Goal: Transaction & Acquisition: Purchase product/service

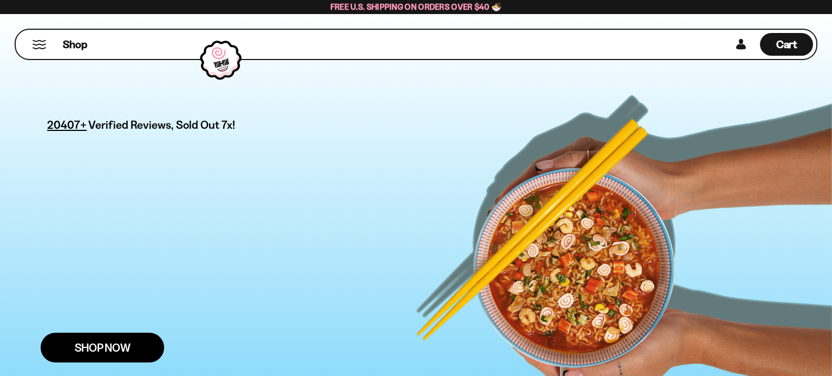
click at [110, 342] on span "Shop Now" at bounding box center [103, 347] width 56 height 11
click at [111, 333] on link "Shop Now" at bounding box center [102, 348] width 123 height 30
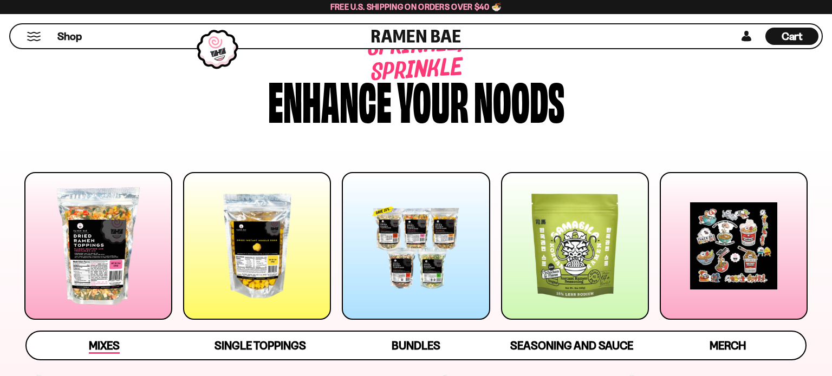
scroll to position [100, 0]
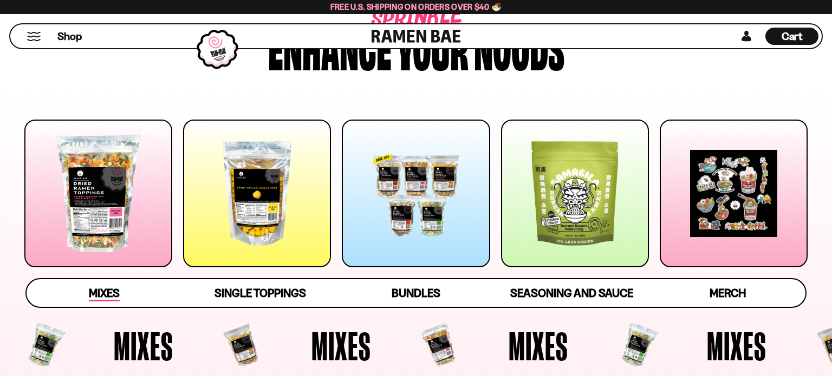
type input "**********"
click at [122, 299] on link "Mixes" at bounding box center [105, 293] width 156 height 28
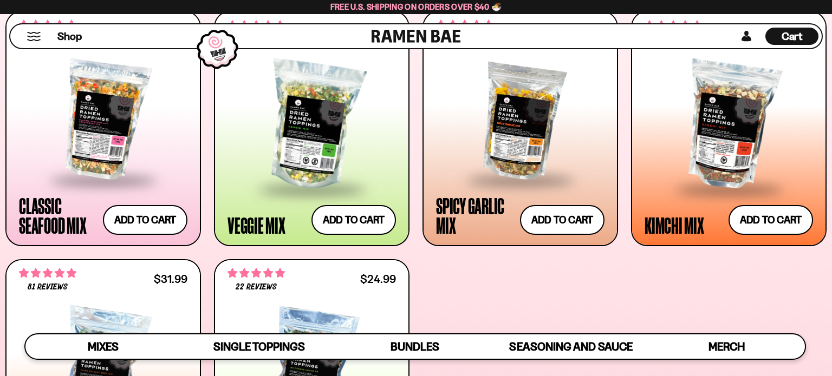
scroll to position [688, 0]
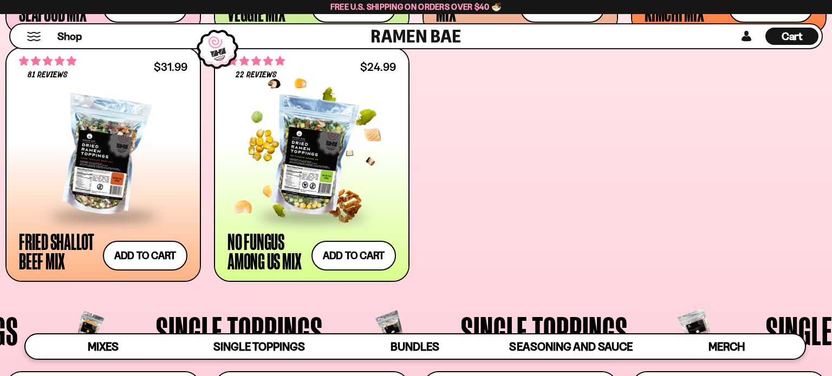
click at [309, 205] on span at bounding box center [312, 217] width 132 height 38
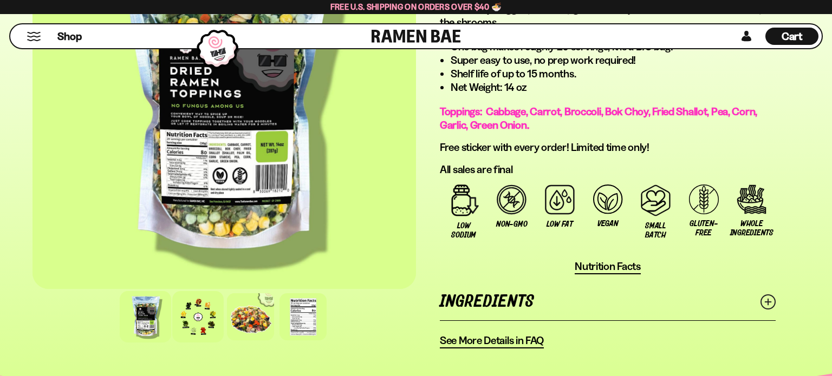
scroll to position [730, 0]
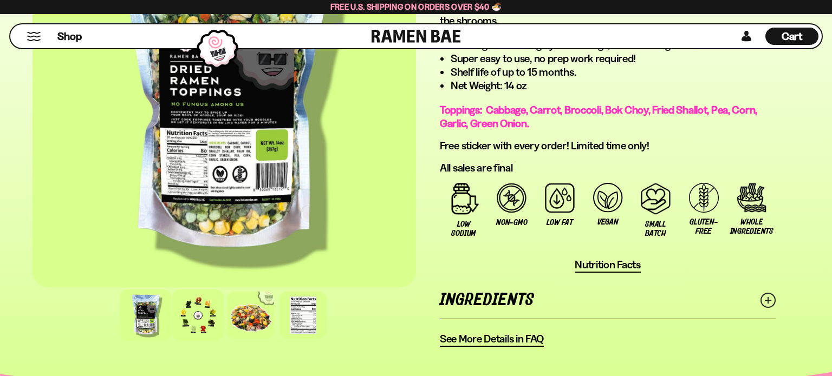
type input "**********"
click at [198, 316] on div at bounding box center [197, 315] width 51 height 51
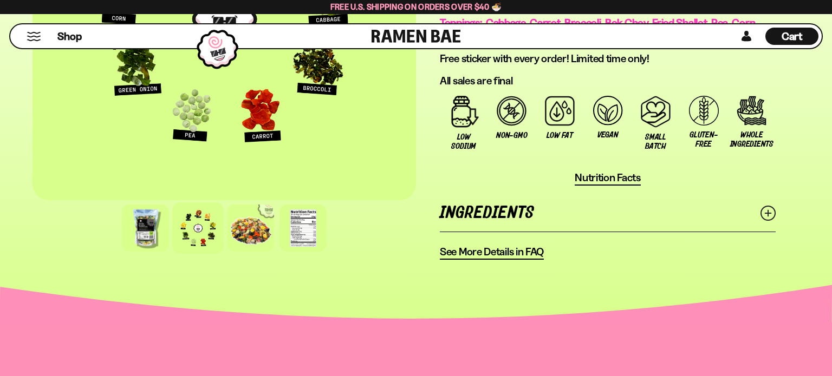
scroll to position [819, 0]
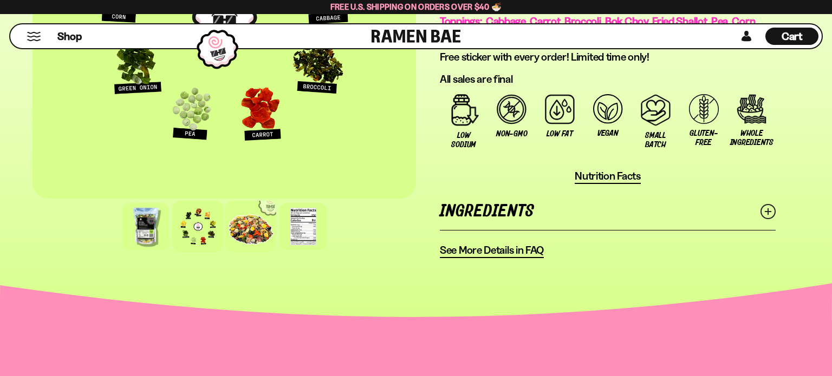
click at [254, 230] on div at bounding box center [250, 226] width 51 height 51
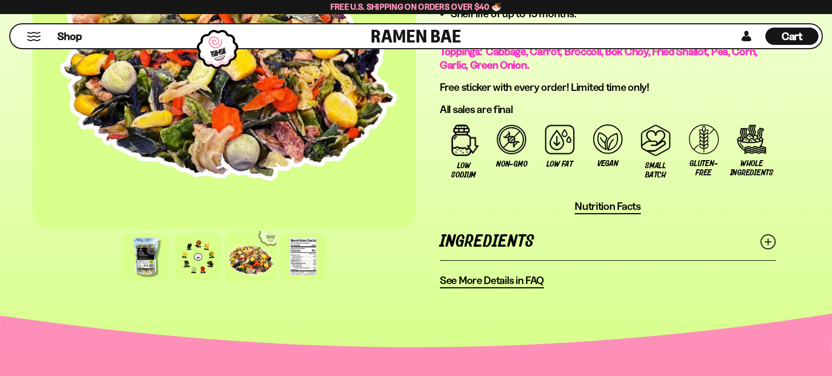
scroll to position [789, 0]
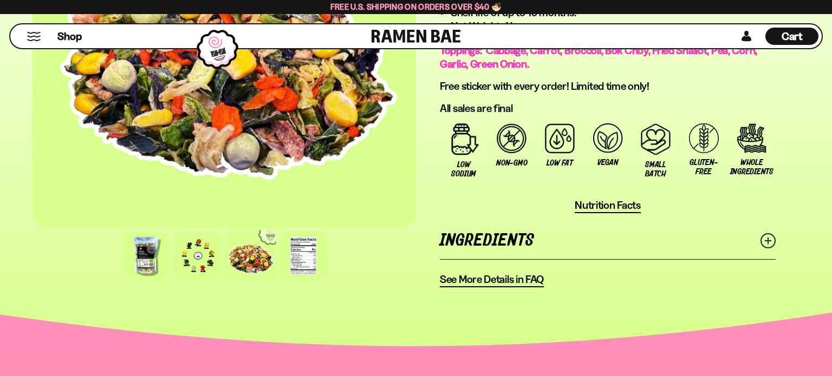
click at [491, 279] on span "See More Details in FAQ" at bounding box center [492, 280] width 104 height 14
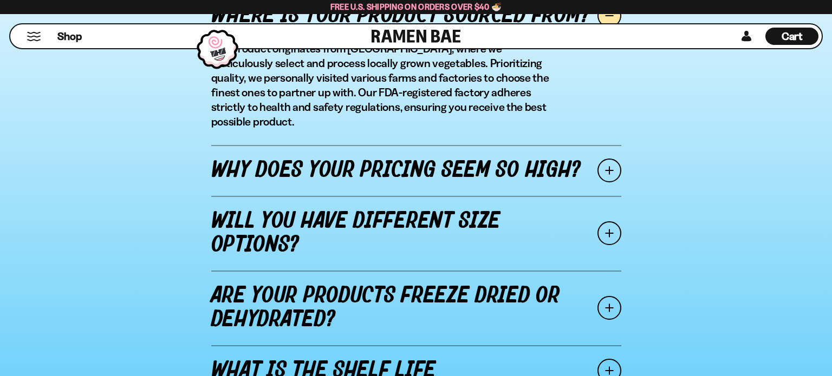
scroll to position [1347, 0]
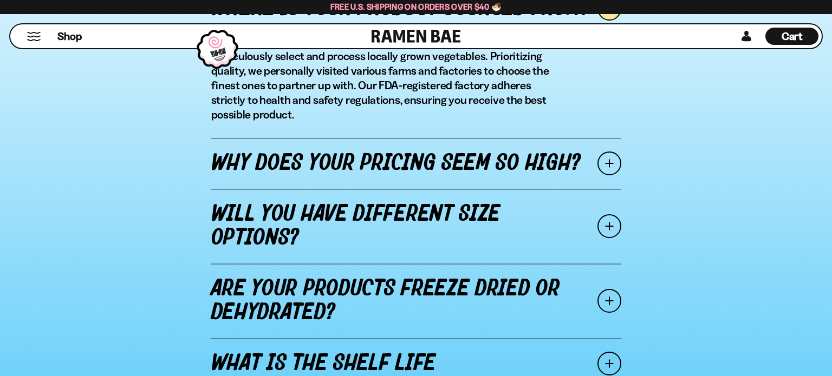
type input "**********"
click at [613, 156] on span at bounding box center [609, 164] width 24 height 24
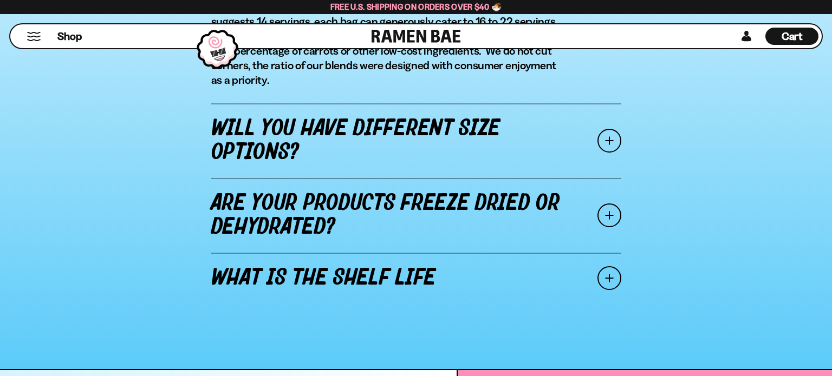
scroll to position [1468, 0]
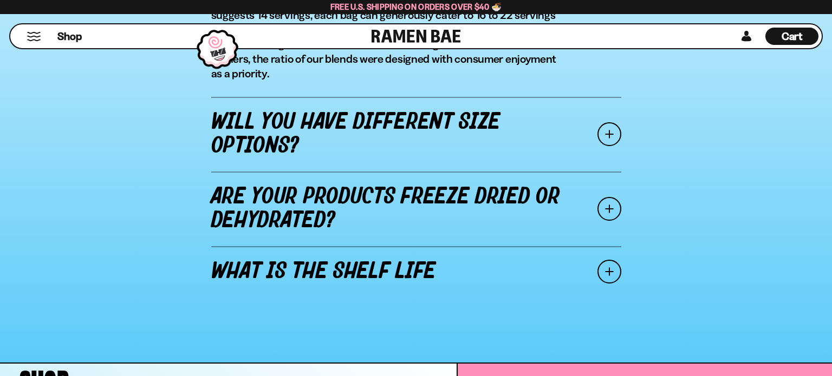
click at [611, 146] on span at bounding box center [609, 134] width 24 height 24
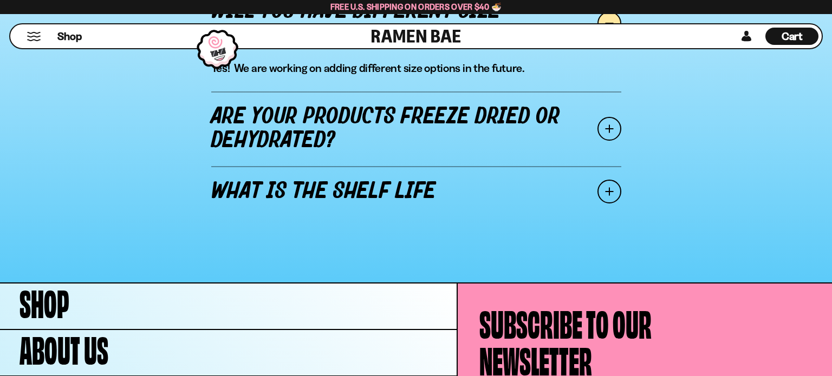
scroll to position [1422, 0]
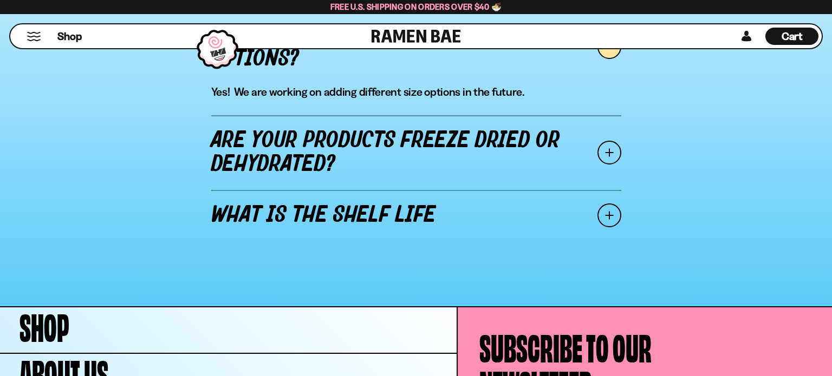
click at [603, 162] on span at bounding box center [609, 153] width 24 height 24
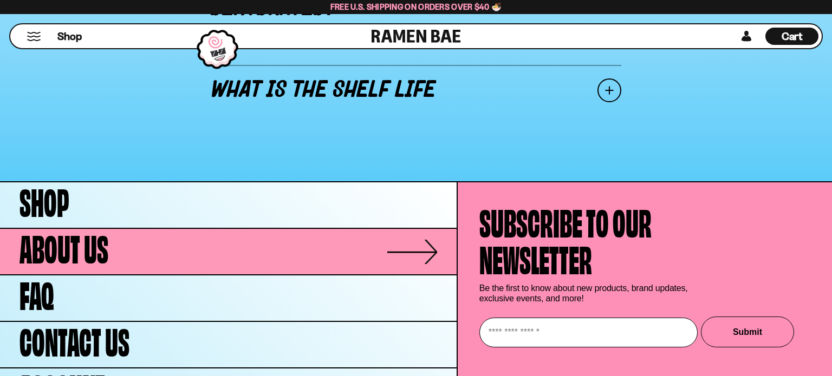
scroll to position [1637, 0]
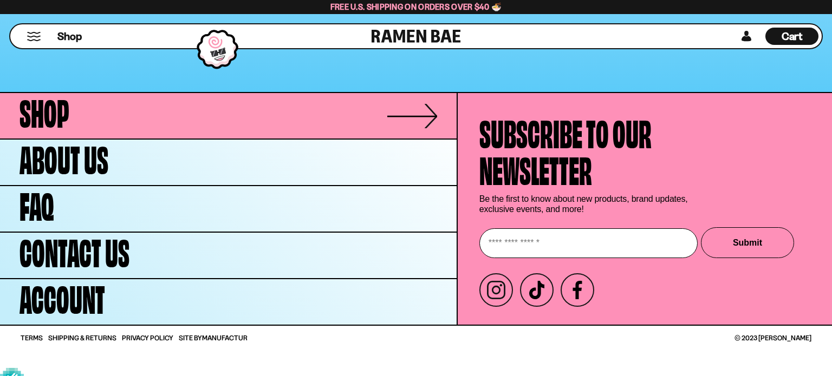
click at [113, 125] on link "Shop" at bounding box center [228, 115] width 456 height 45
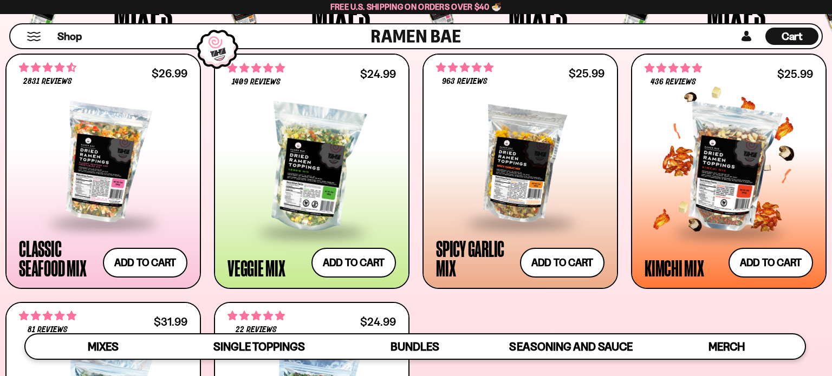
scroll to position [433, 0]
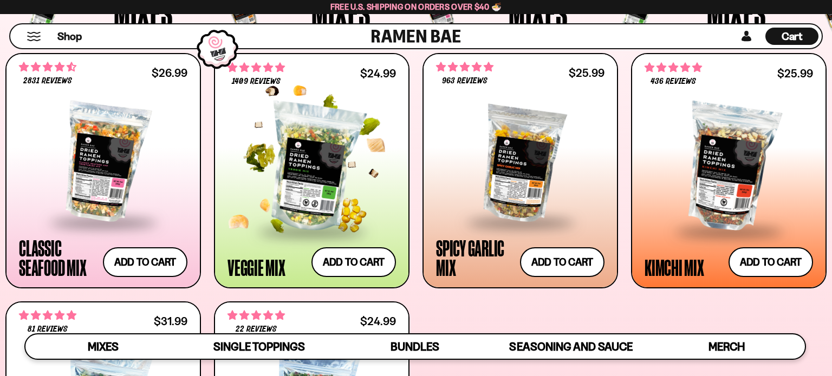
type input "**********"
click at [299, 190] on div at bounding box center [311, 168] width 168 height 125
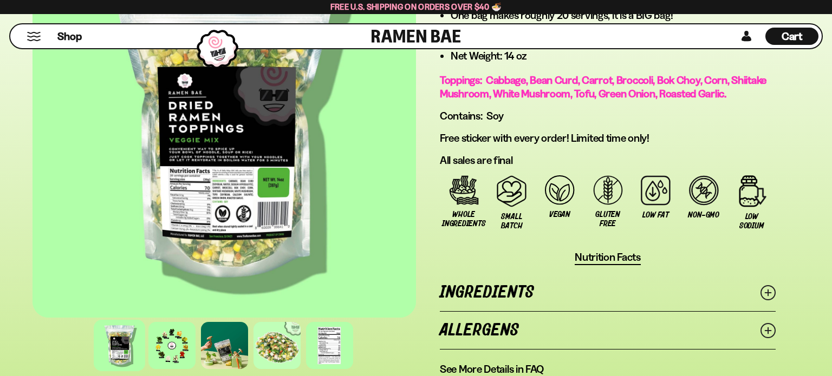
scroll to position [988, 0]
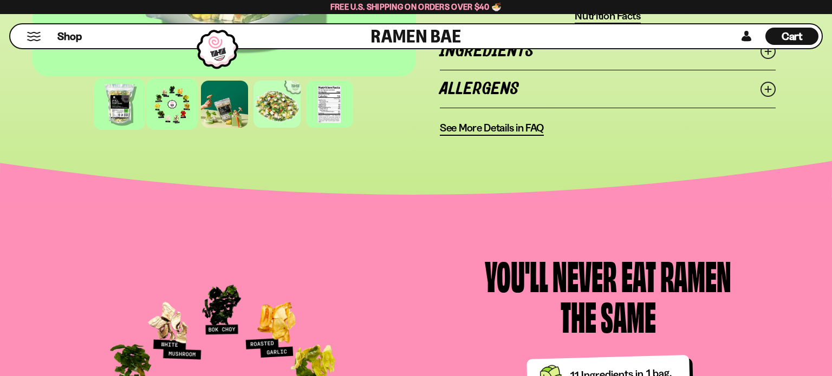
type input "**********"
click at [172, 111] on div at bounding box center [171, 104] width 51 height 51
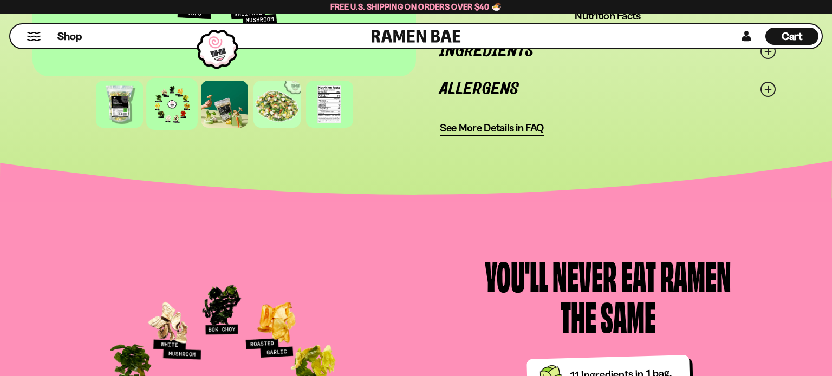
click at [169, 112] on div at bounding box center [171, 104] width 51 height 51
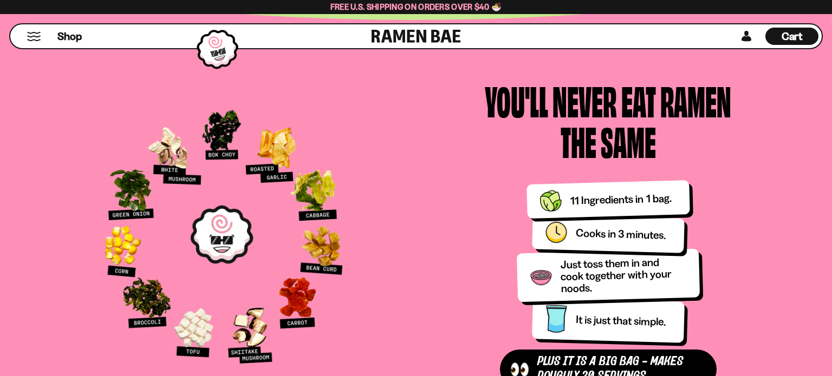
scroll to position [1167, 0]
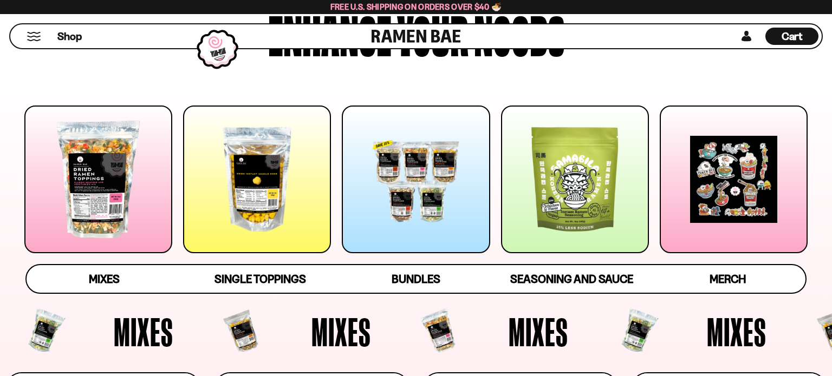
scroll to position [152, 0]
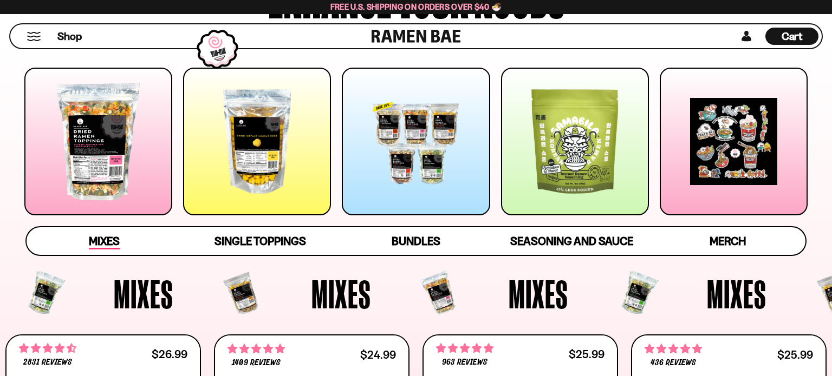
click at [100, 243] on span "Mixes" at bounding box center [104, 241] width 31 height 15
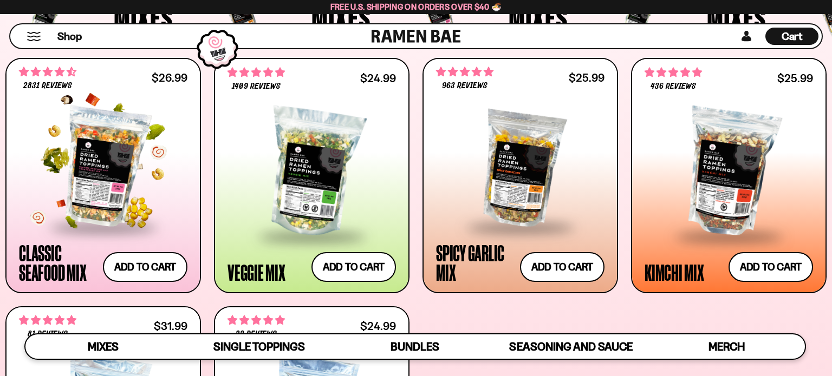
scroll to position [420, 0]
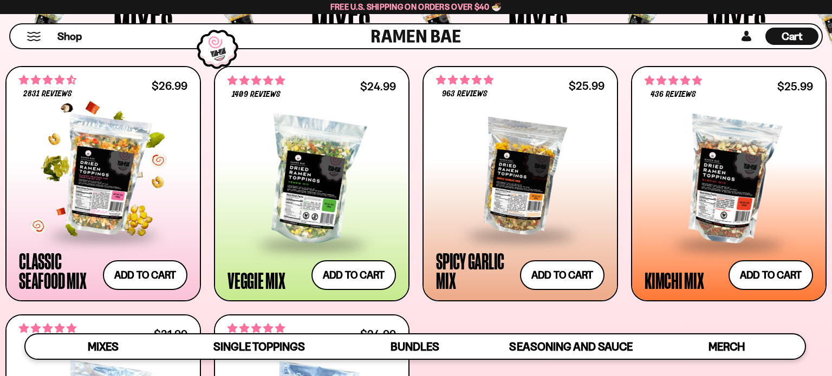
click at [108, 180] on div at bounding box center [103, 175] width 168 height 117
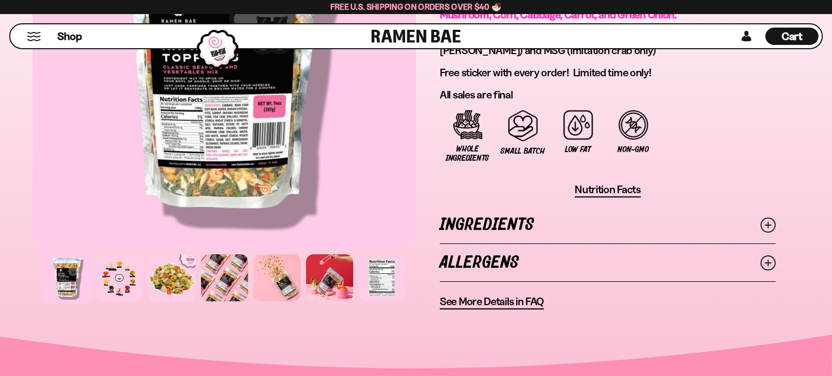
scroll to position [789, 0]
type input "**********"
click at [117, 275] on div at bounding box center [119, 277] width 51 height 51
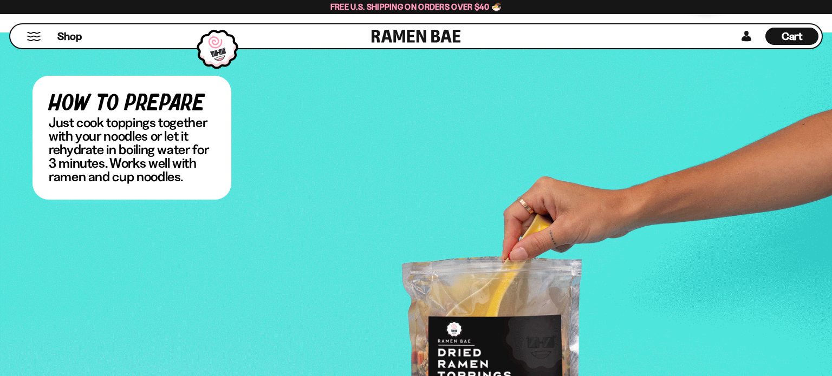
scroll to position [1917, 0]
